Goal: Find specific page/section: Find specific page/section

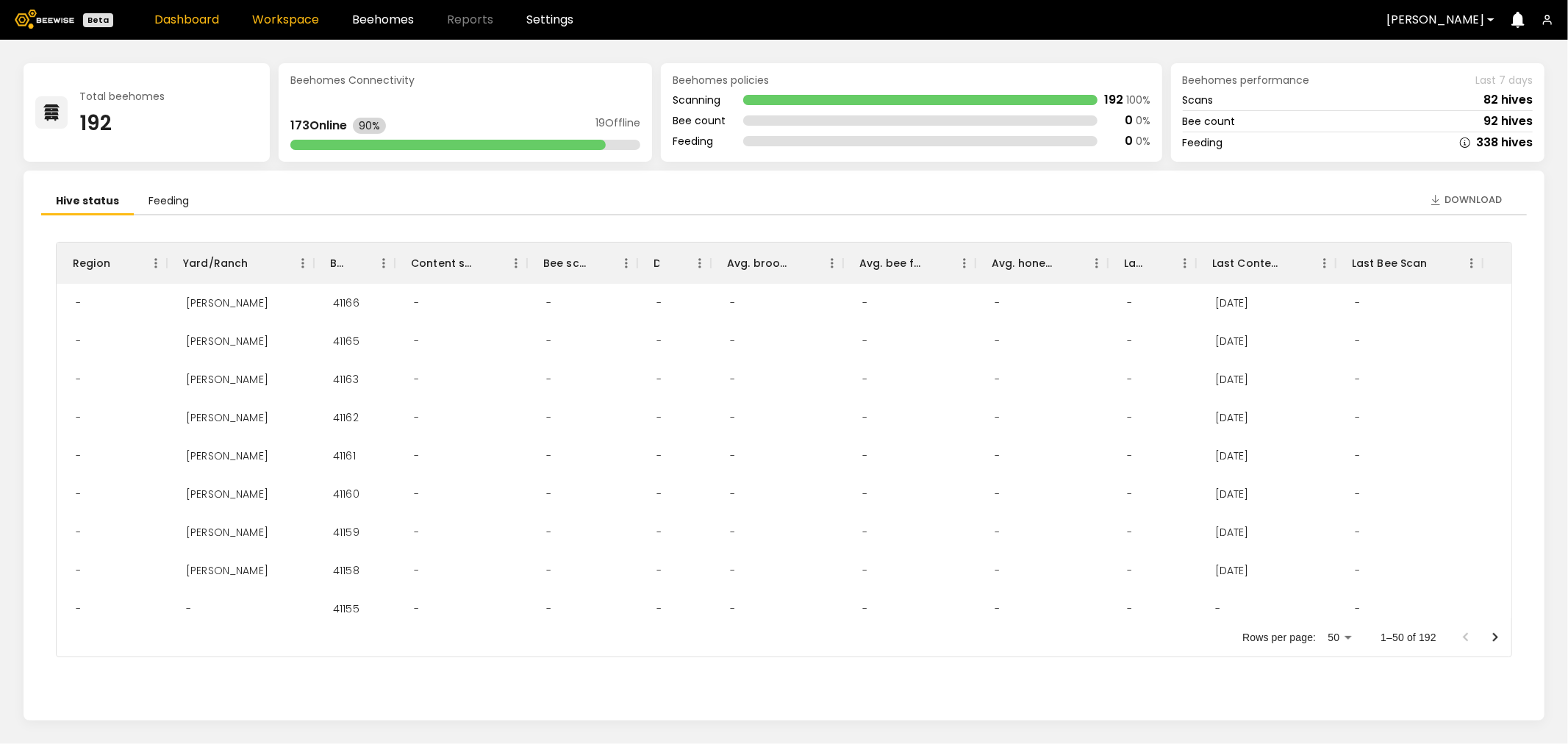
click at [276, 18] on link "Workspace" at bounding box center [285, 19] width 67 height 12
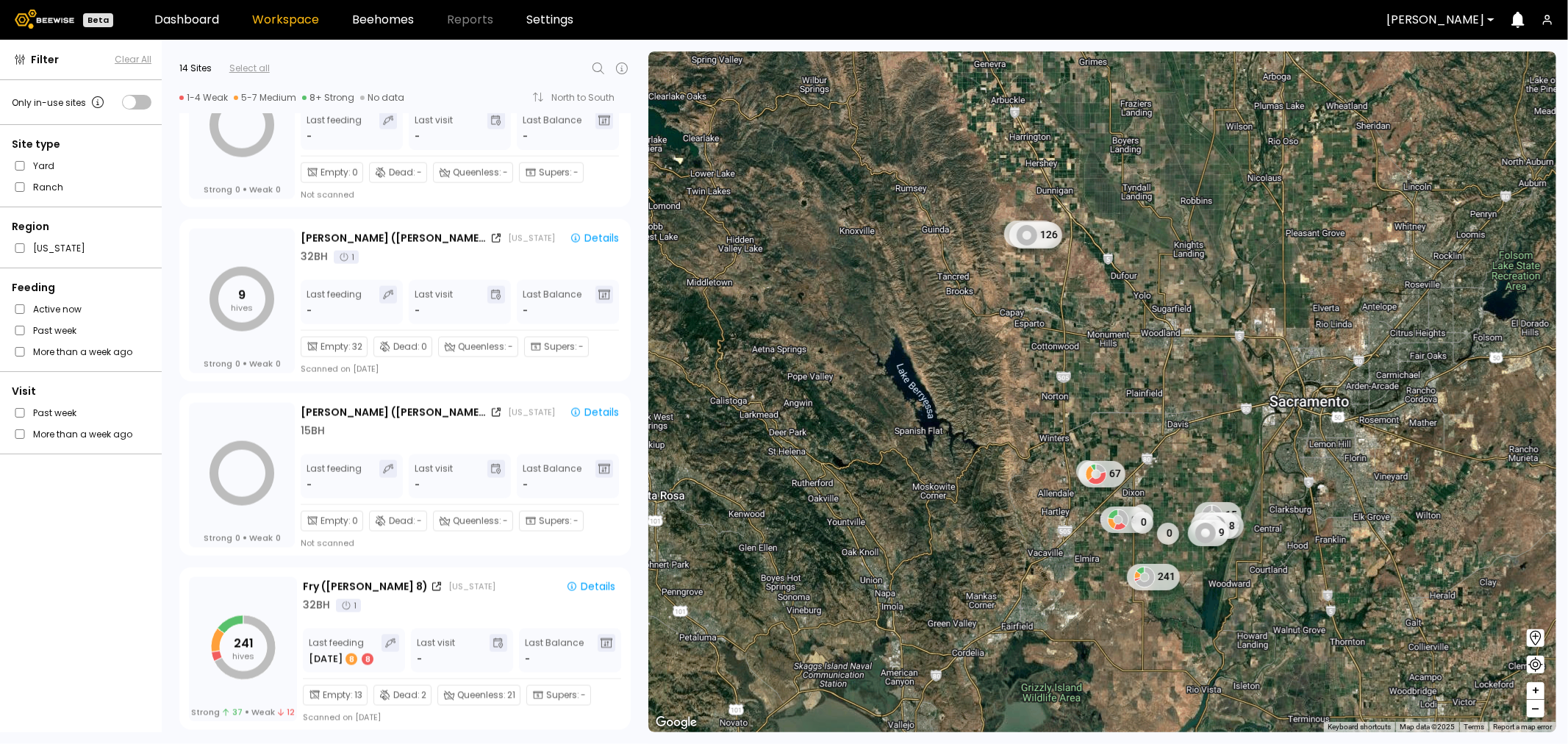
scroll to position [1820, 0]
click at [429, 608] on div "32 BH 1" at bounding box center [462, 604] width 319 height 16
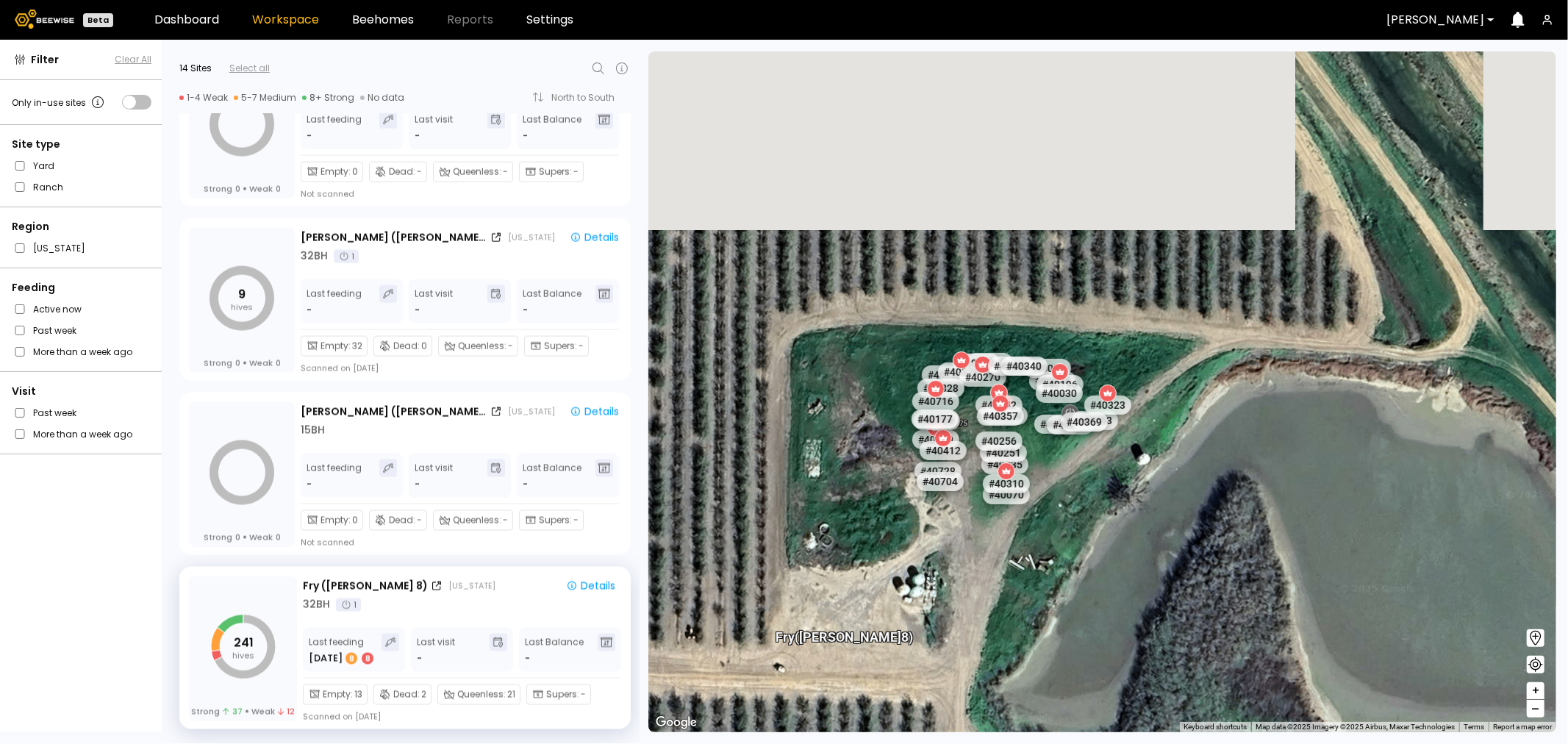
drag, startPoint x: 1100, startPoint y: 295, endPoint x: 1042, endPoint y: 645, distance: 354.8
click at [1042, 645] on div "Fry ([PERSON_NAME] 8) # 41073 # 41104 # 40069 # 40113 # 40702 # 40306 # 40736 #…" at bounding box center [1102, 391] width 908 height 680
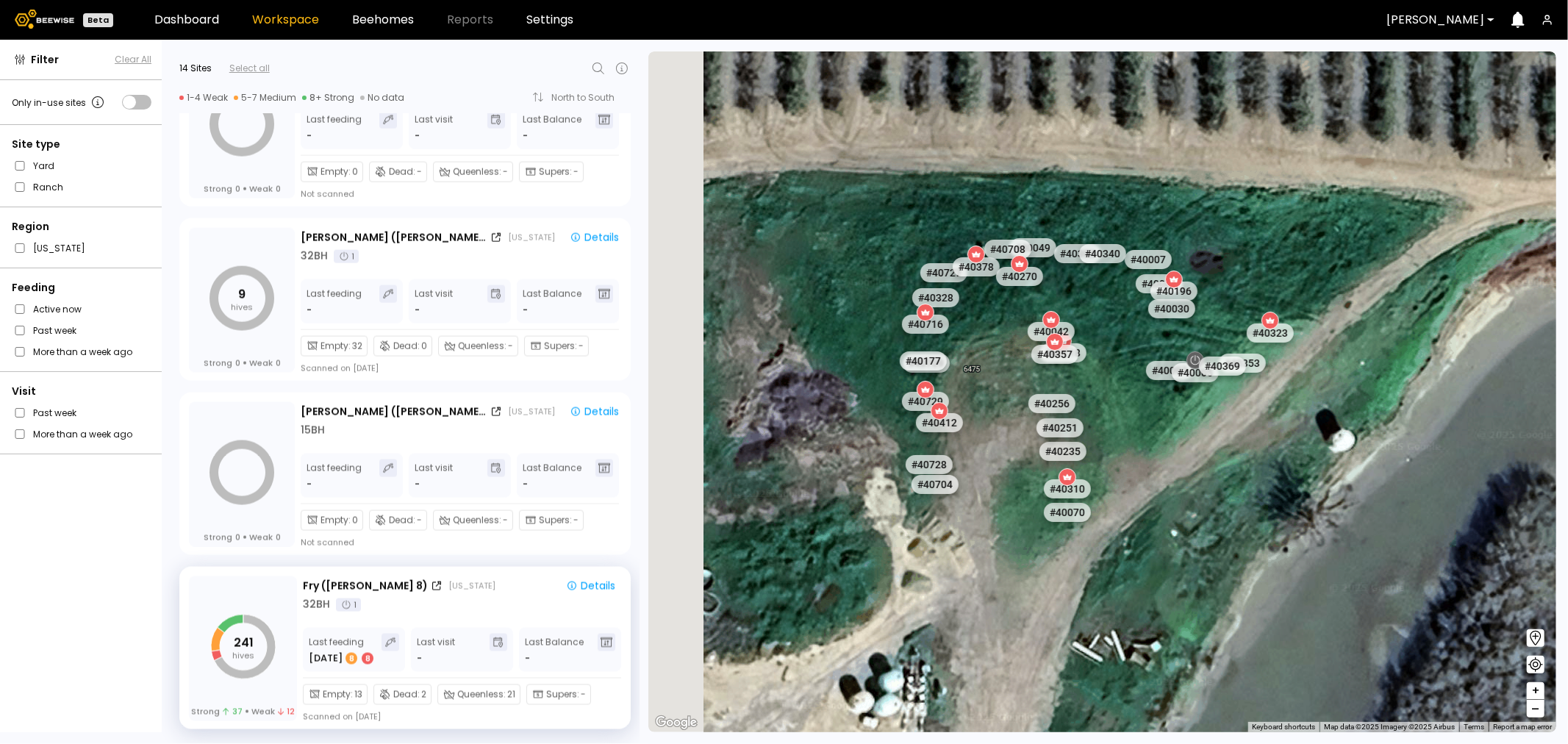
drag, startPoint x: 1035, startPoint y: 457, endPoint x: 1152, endPoint y: 483, distance: 119.9
click at [1152, 483] on div "# 41073 # 41104 # 40069 # 40113 # 40702 # 40306 # 40736 # 40345 # 40200 # 40203…" at bounding box center [1102, 391] width 908 height 680
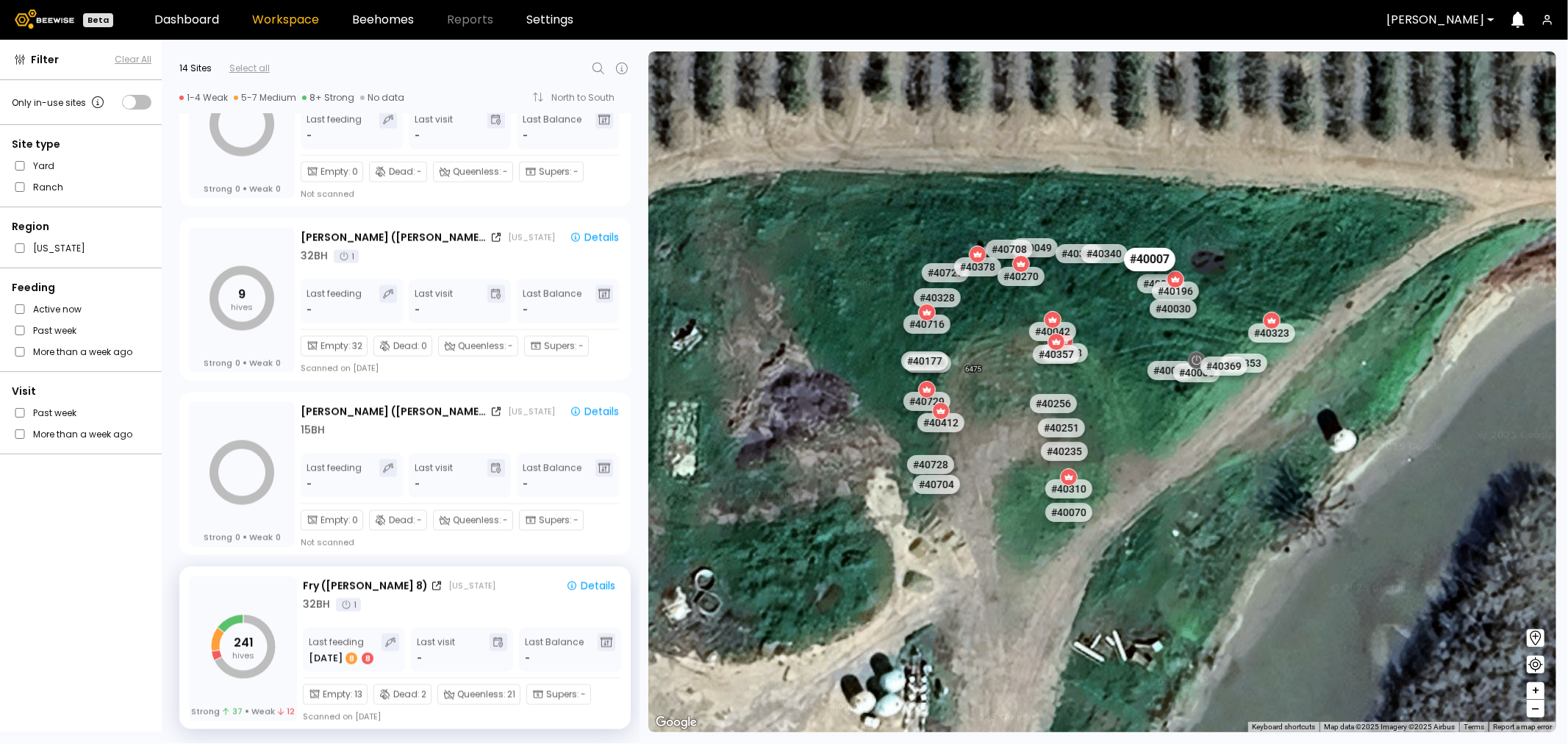
click at [1150, 265] on div "# 40007" at bounding box center [1150, 260] width 52 height 24
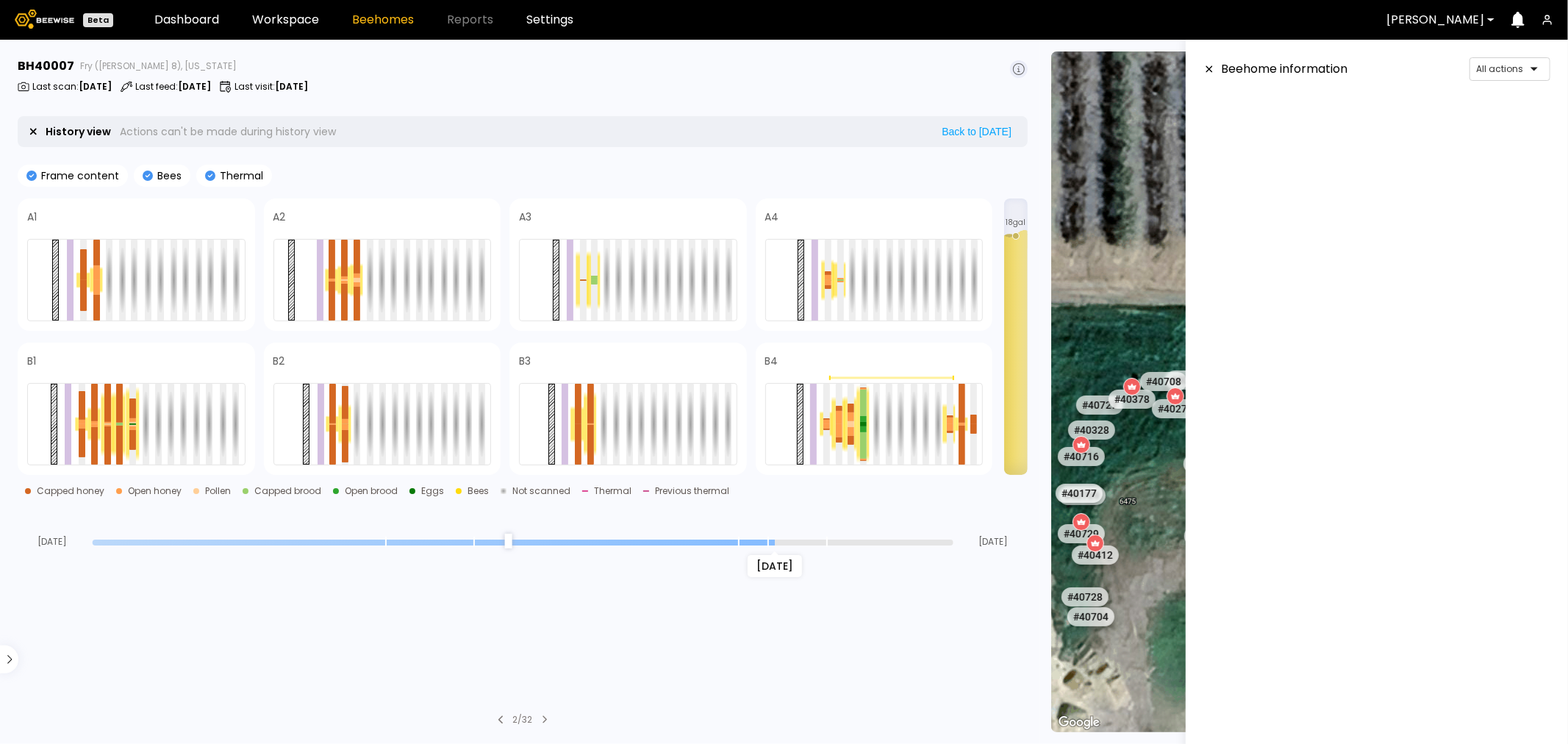
scroll to position [108, 0]
drag, startPoint x: 951, startPoint y: 542, endPoint x: 786, endPoint y: 547, distance: 165.1
type input "*"
click at [786, 546] on input "range" at bounding box center [523, 542] width 861 height 6
